Goal: Find specific page/section: Find specific page/section

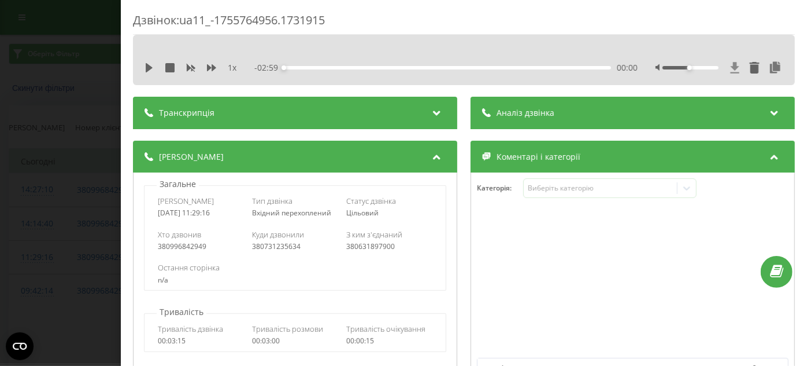
click at [731, 68] on icon at bounding box center [735, 67] width 9 height 11
click at [731, 67] on icon at bounding box center [735, 67] width 9 height 11
click at [731, 67] on icon at bounding box center [736, 68] width 10 height 12
drag, startPoint x: 729, startPoint y: 67, endPoint x: 731, endPoint y: 60, distance: 7.3
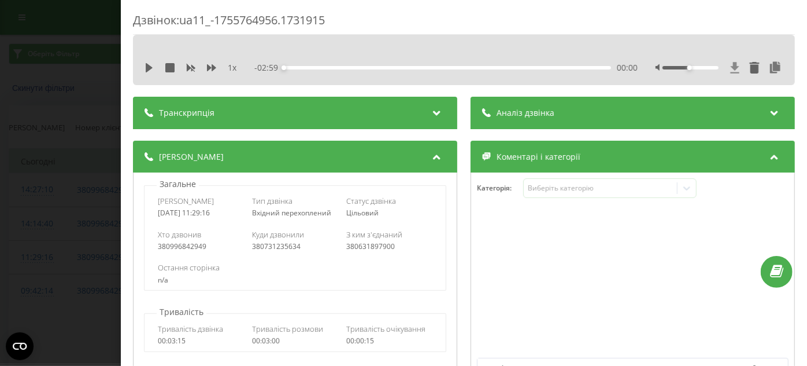
click at [731, 71] on icon at bounding box center [736, 68] width 10 height 12
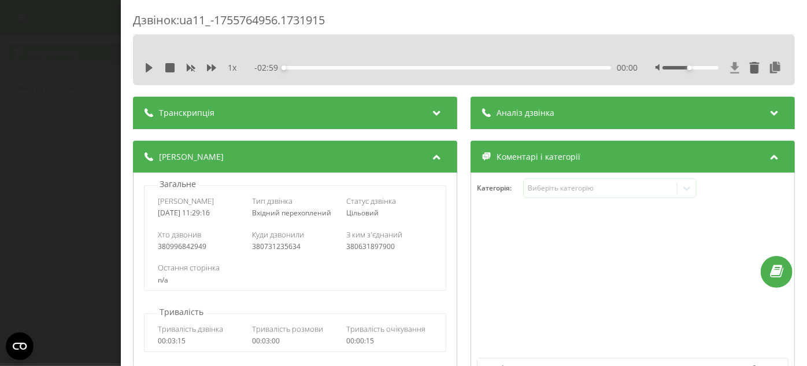
click at [731, 71] on icon at bounding box center [736, 68] width 10 height 12
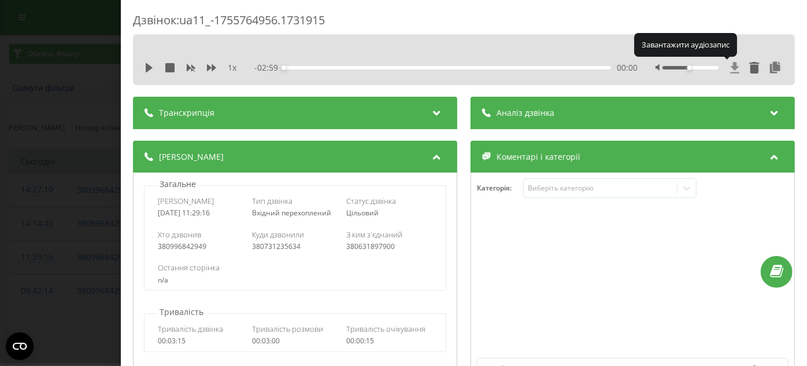
click at [731, 71] on icon at bounding box center [736, 68] width 10 height 12
